Goal: Navigation & Orientation: Understand site structure

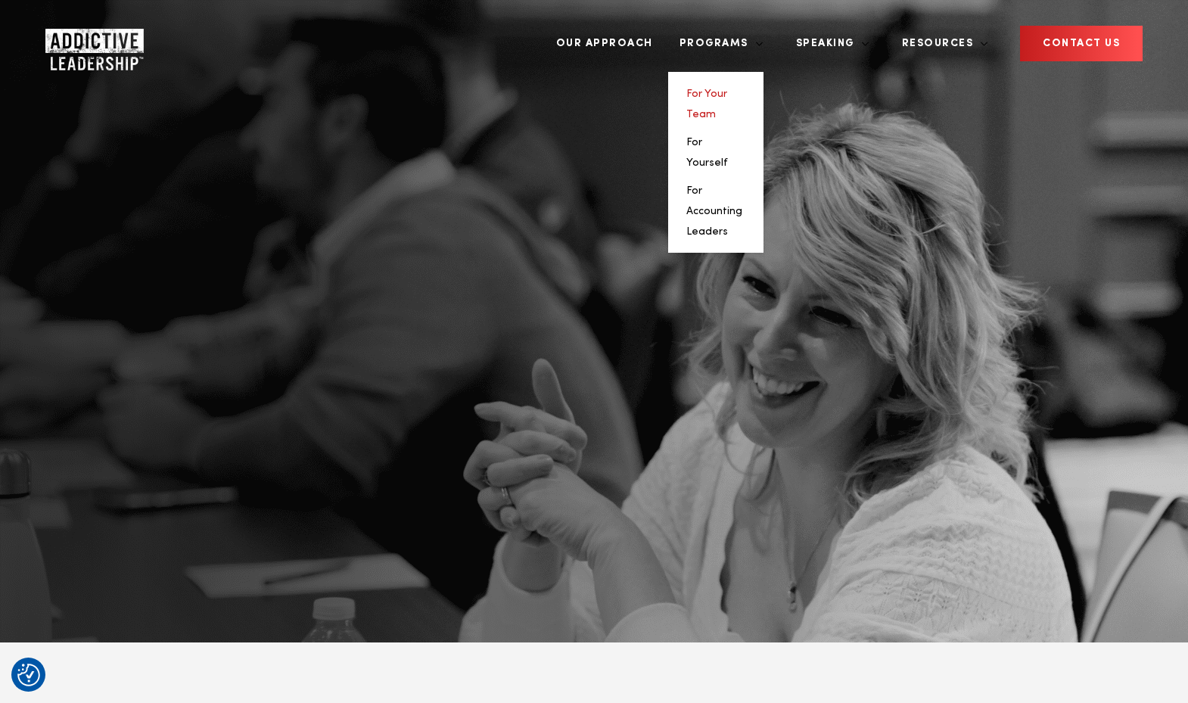
click at [727, 89] on link "For Your Team" at bounding box center [706, 104] width 41 height 31
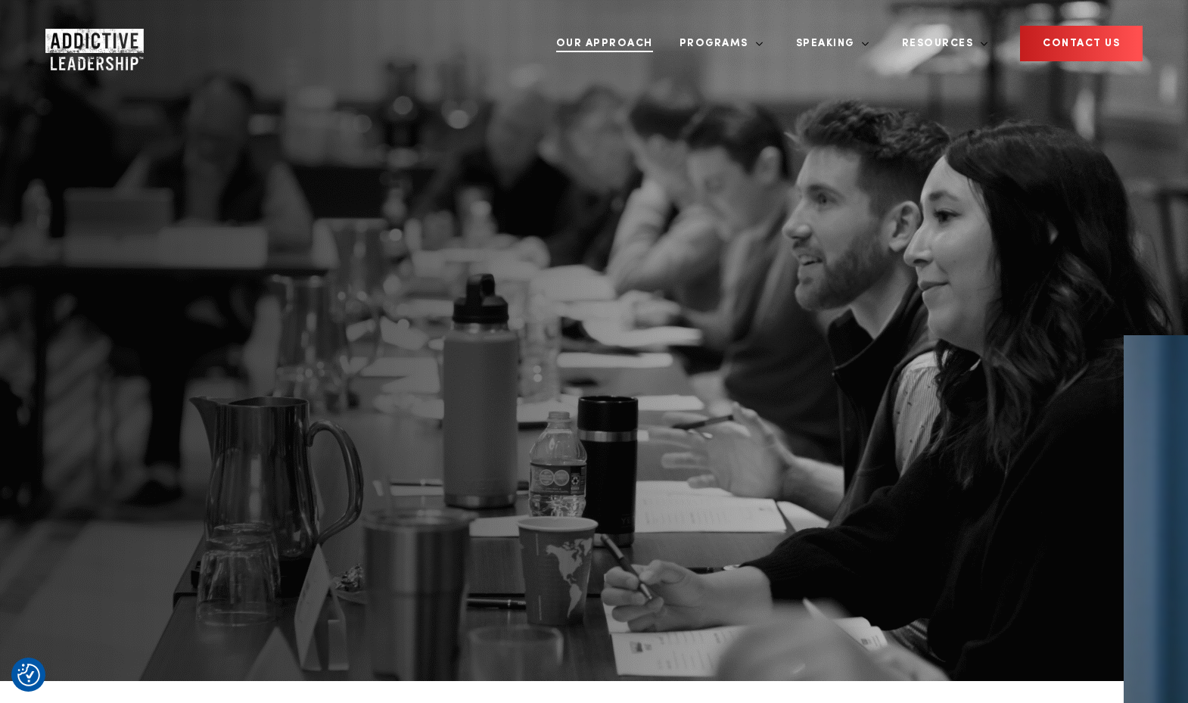
click at [665, 34] on link "Our Approach" at bounding box center [605, 43] width 120 height 57
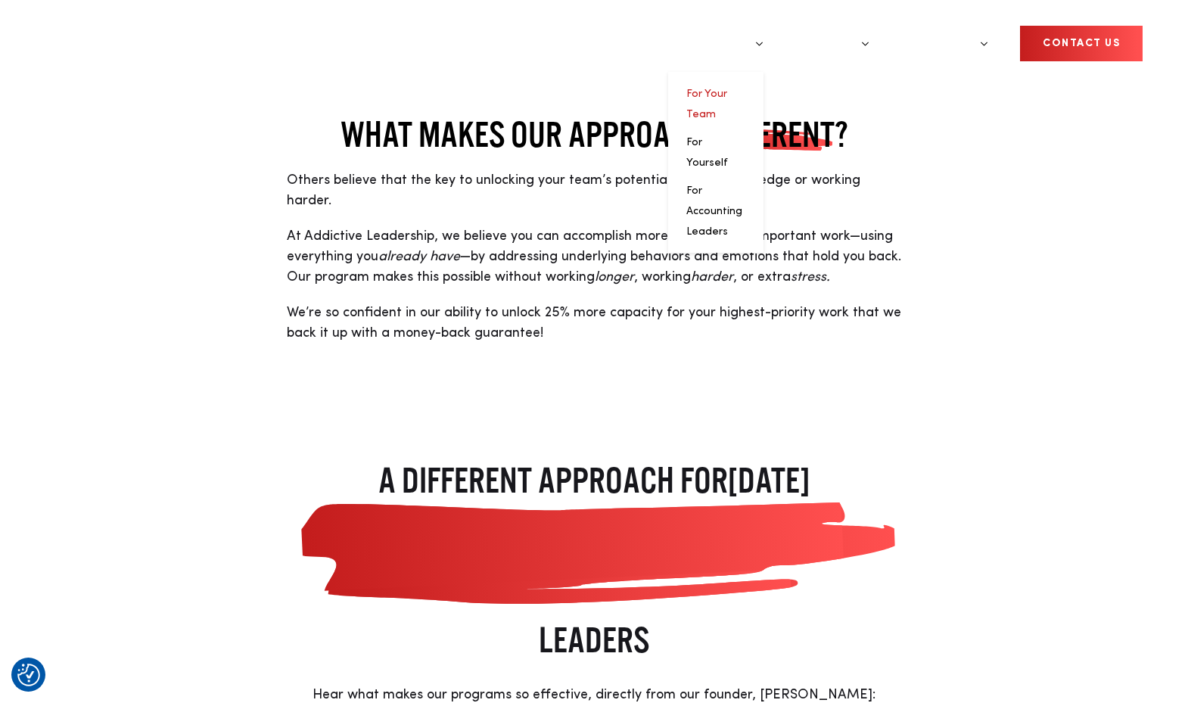
click at [727, 89] on link "For Your Team" at bounding box center [706, 104] width 41 height 31
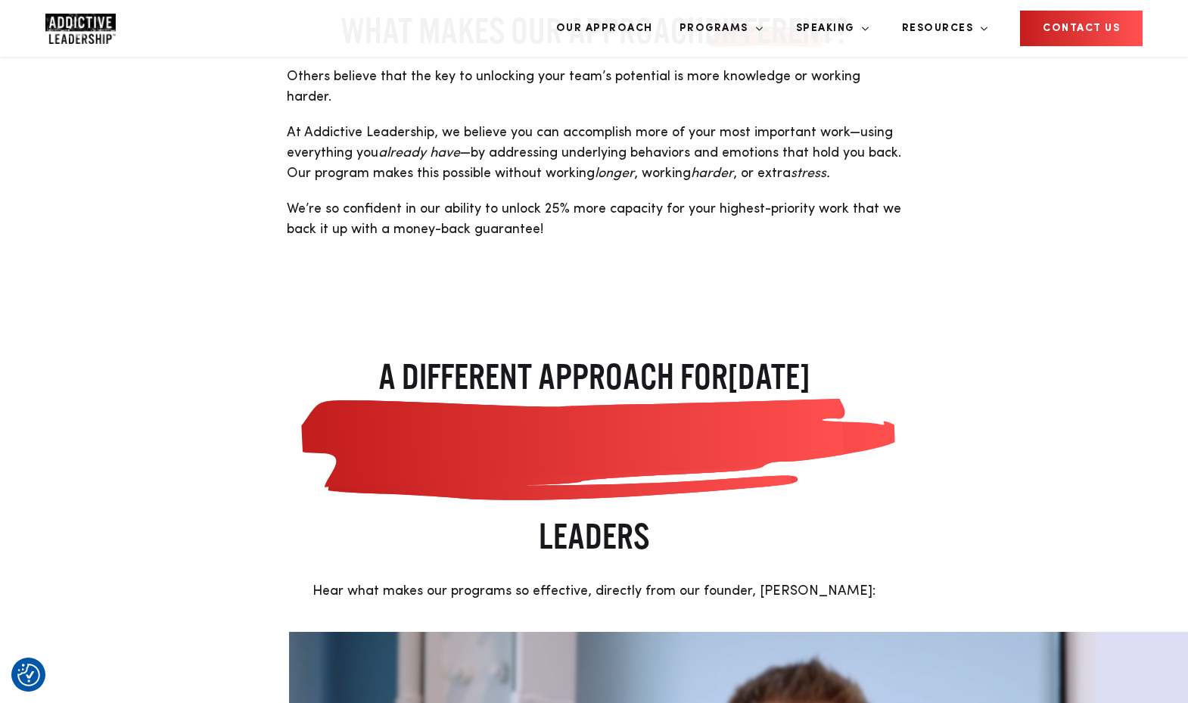
scroll to position [139, 0]
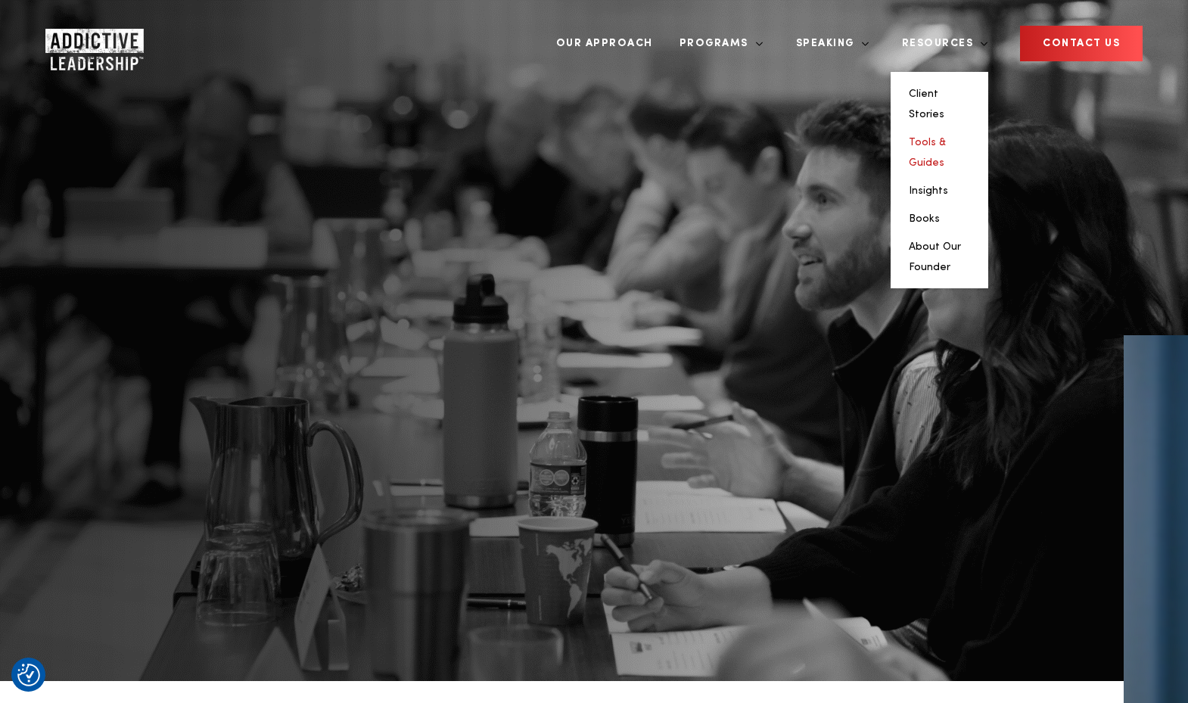
click at [946, 137] on link "Tools & Guides" at bounding box center [927, 152] width 37 height 31
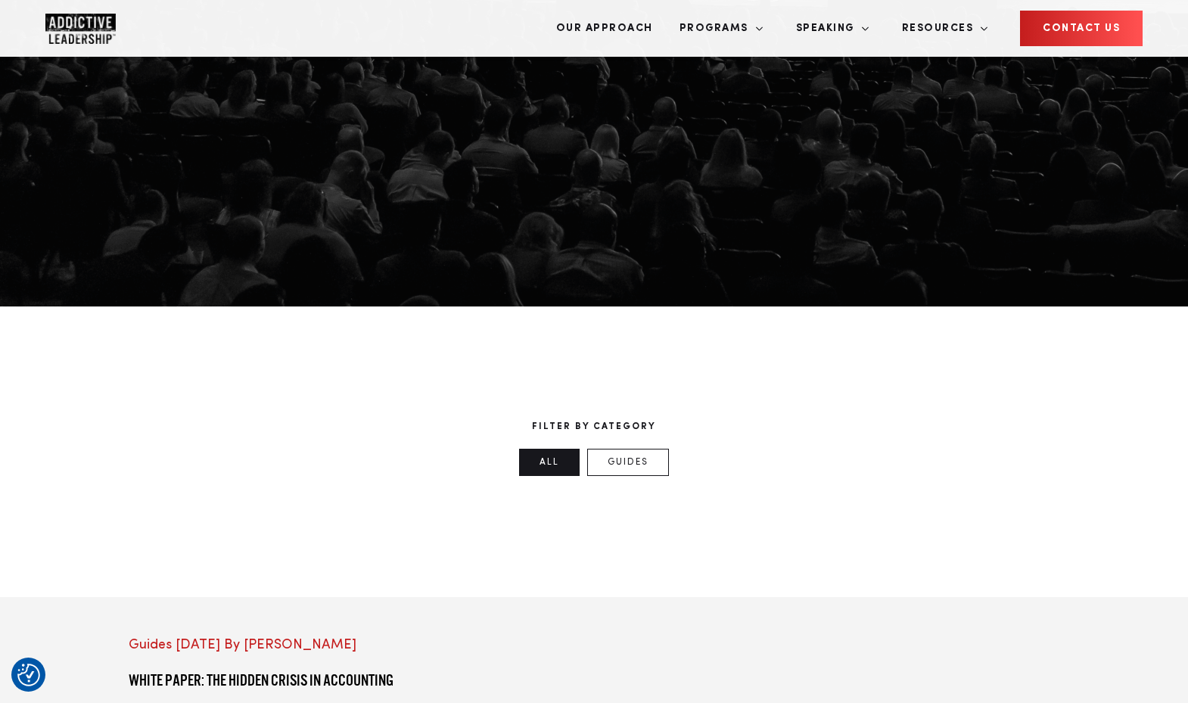
scroll to position [375, 0]
